Goal: Task Accomplishment & Management: Use online tool/utility

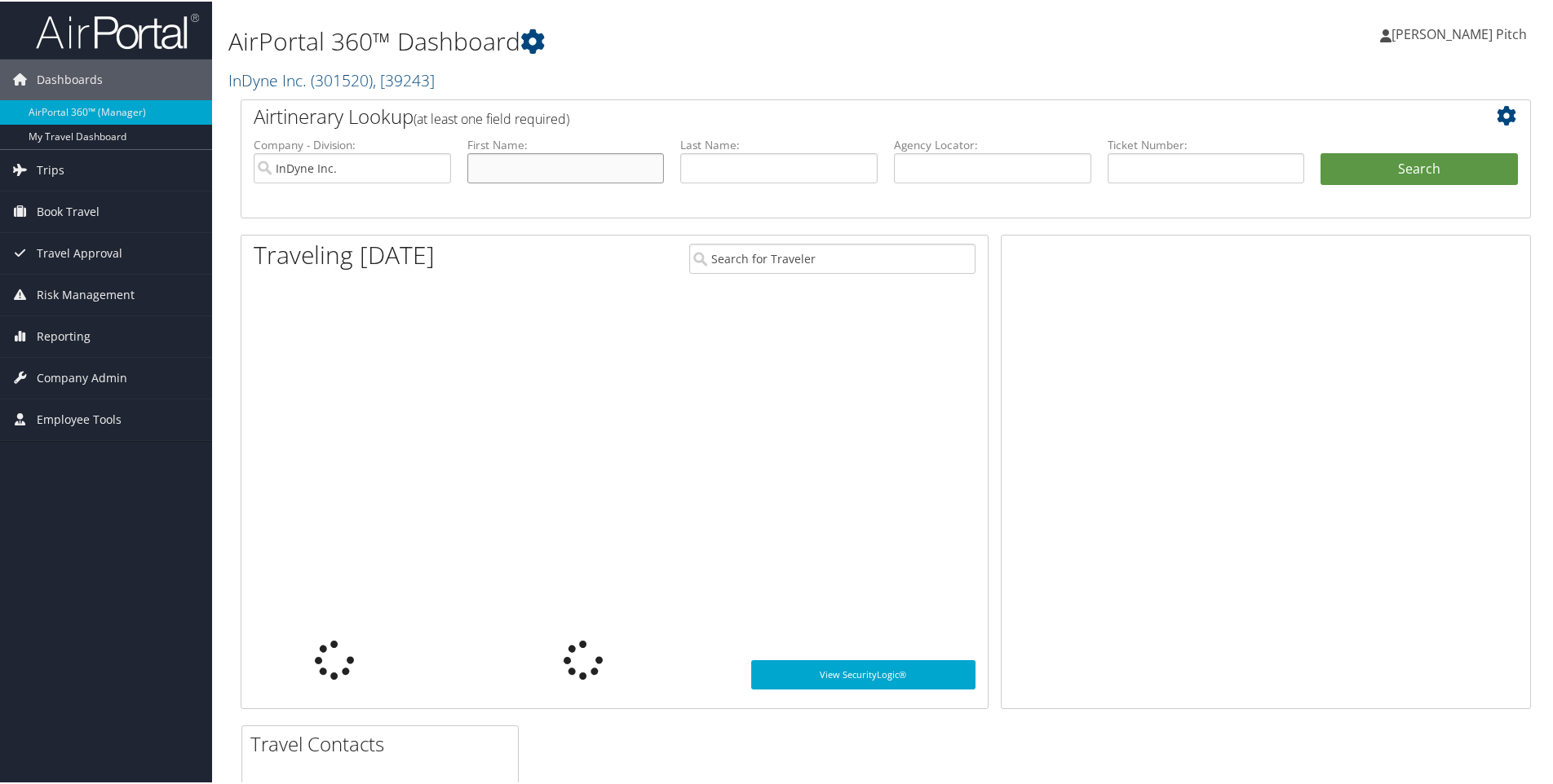
click at [573, 168] on input "text" at bounding box center [566, 166] width 197 height 30
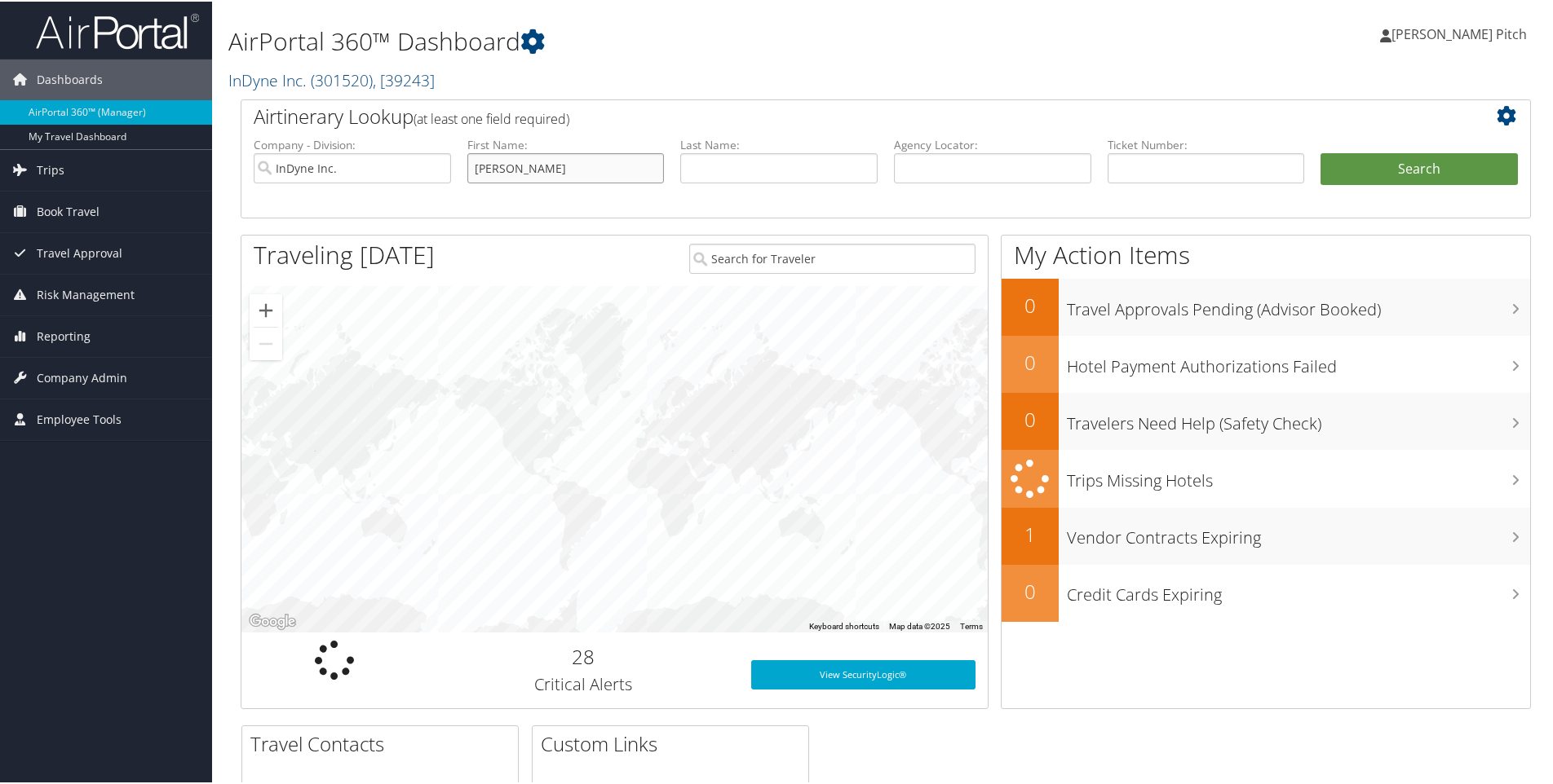
type input "[PERSON_NAME]"
click at [1415, 163] on button "Search" at bounding box center [1418, 167] width 197 height 33
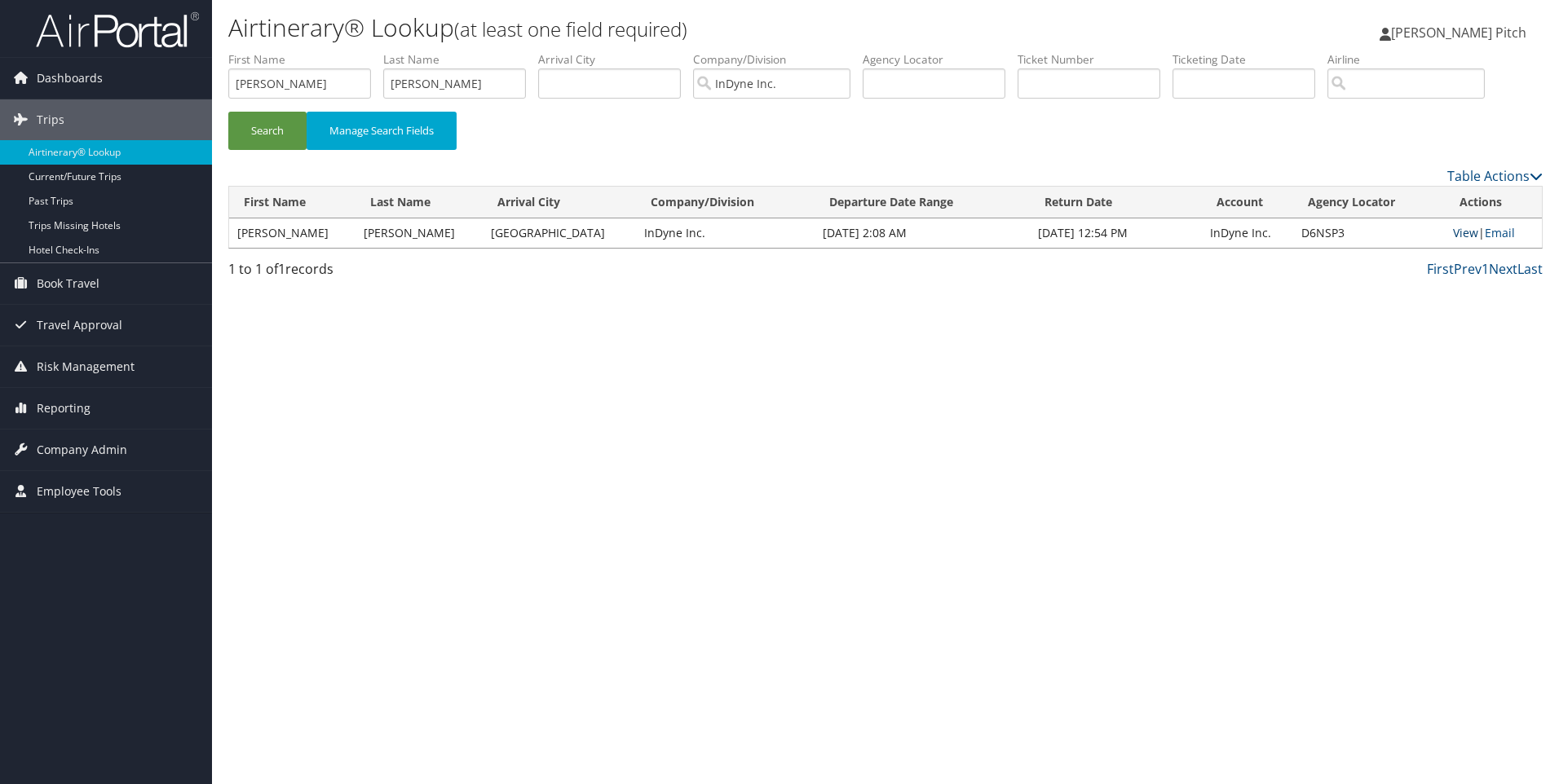
click at [1465, 233] on link "View" at bounding box center [1466, 233] width 26 height 16
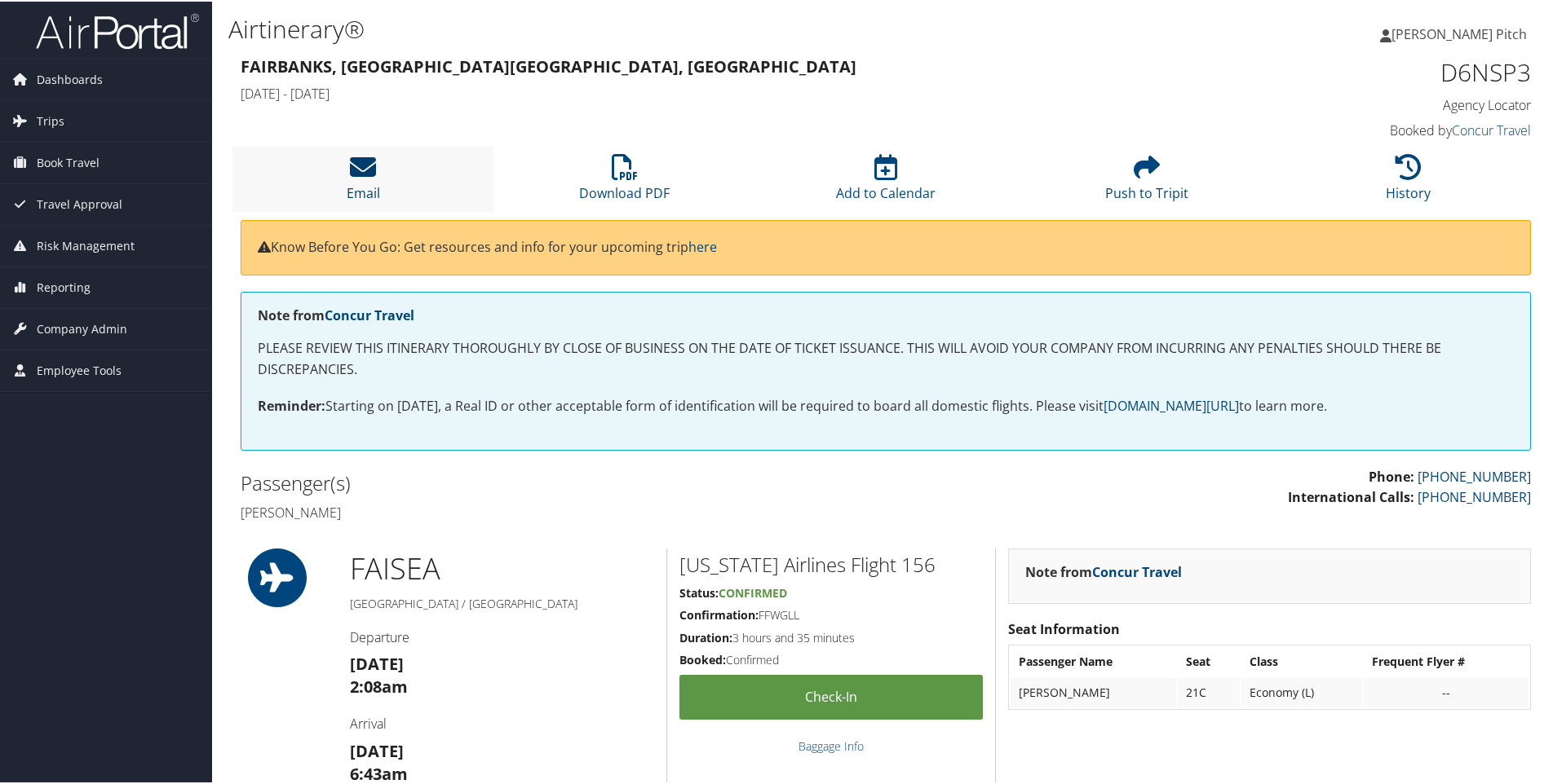
click at [367, 176] on icon at bounding box center [362, 165] width 26 height 26
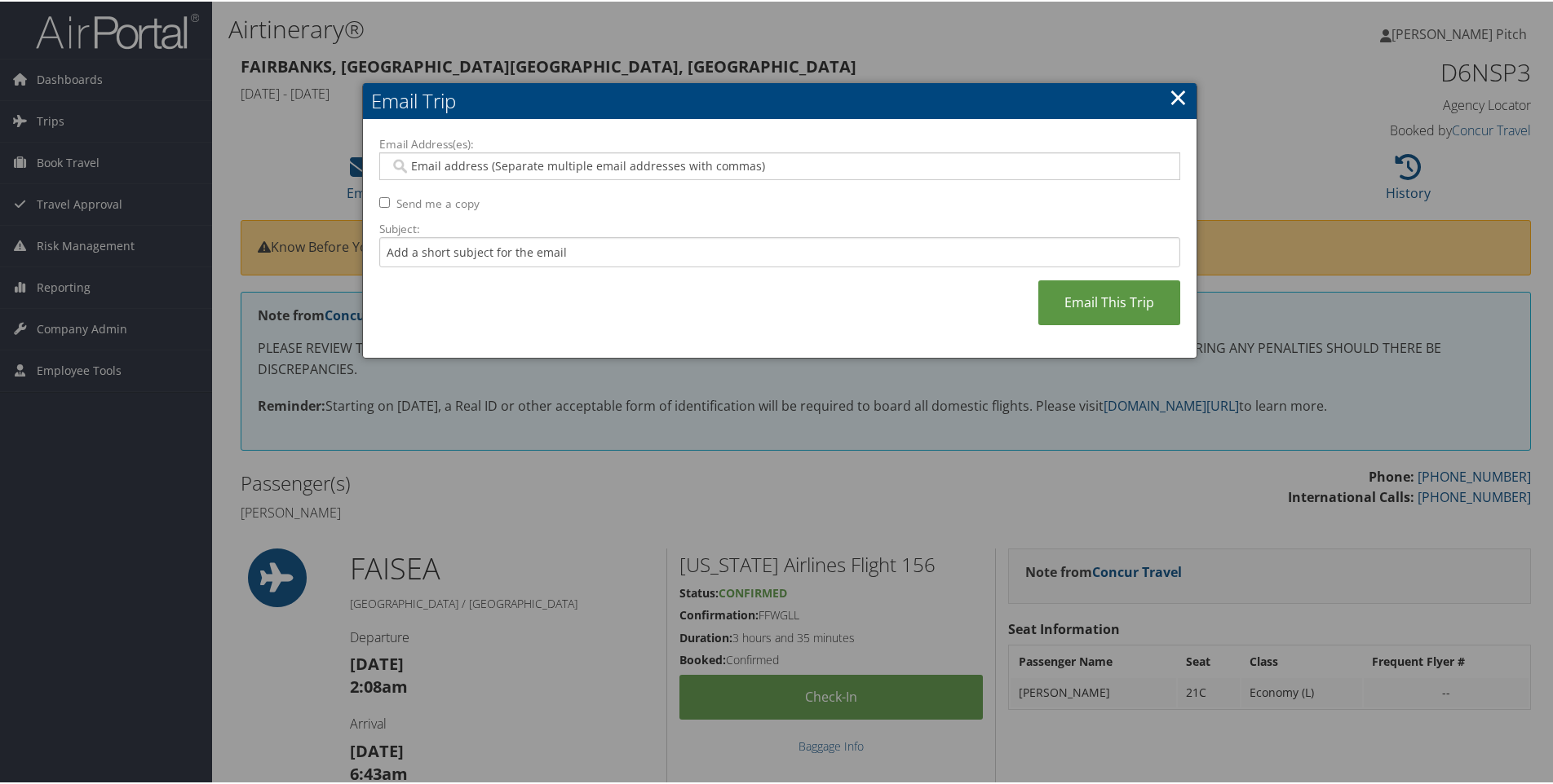
click at [498, 167] on input "Email Address(es):" at bounding box center [779, 164] width 778 height 16
type input "dpitc"
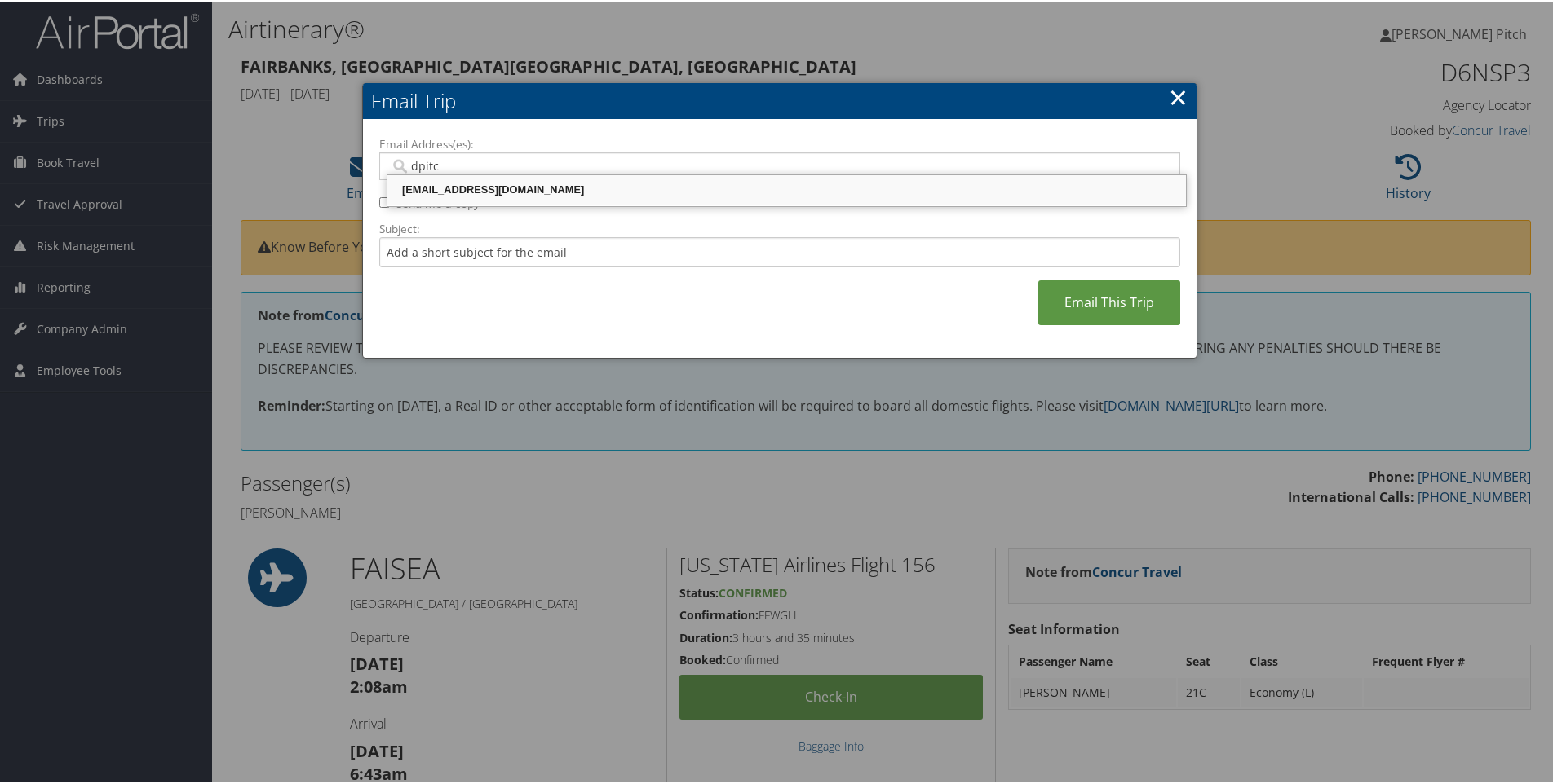
click at [485, 187] on div "dpitch@indyneinc.com" at bounding box center [786, 188] width 793 height 16
type input "dpitch@indyneinc.com"
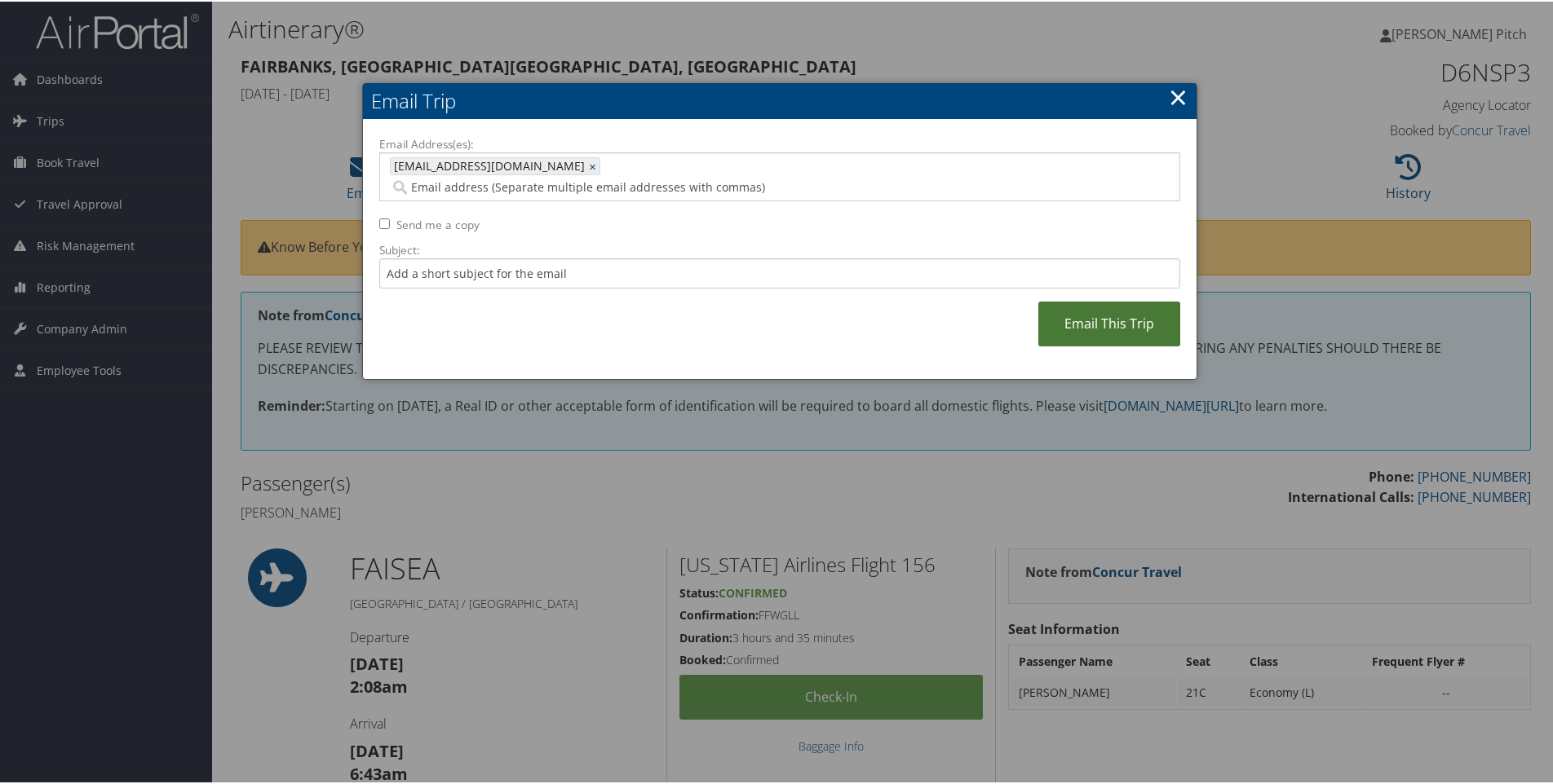
click at [1083, 300] on link "Email This Trip" at bounding box center [1108, 322] width 142 height 45
